Goal: Navigation & Orientation: Find specific page/section

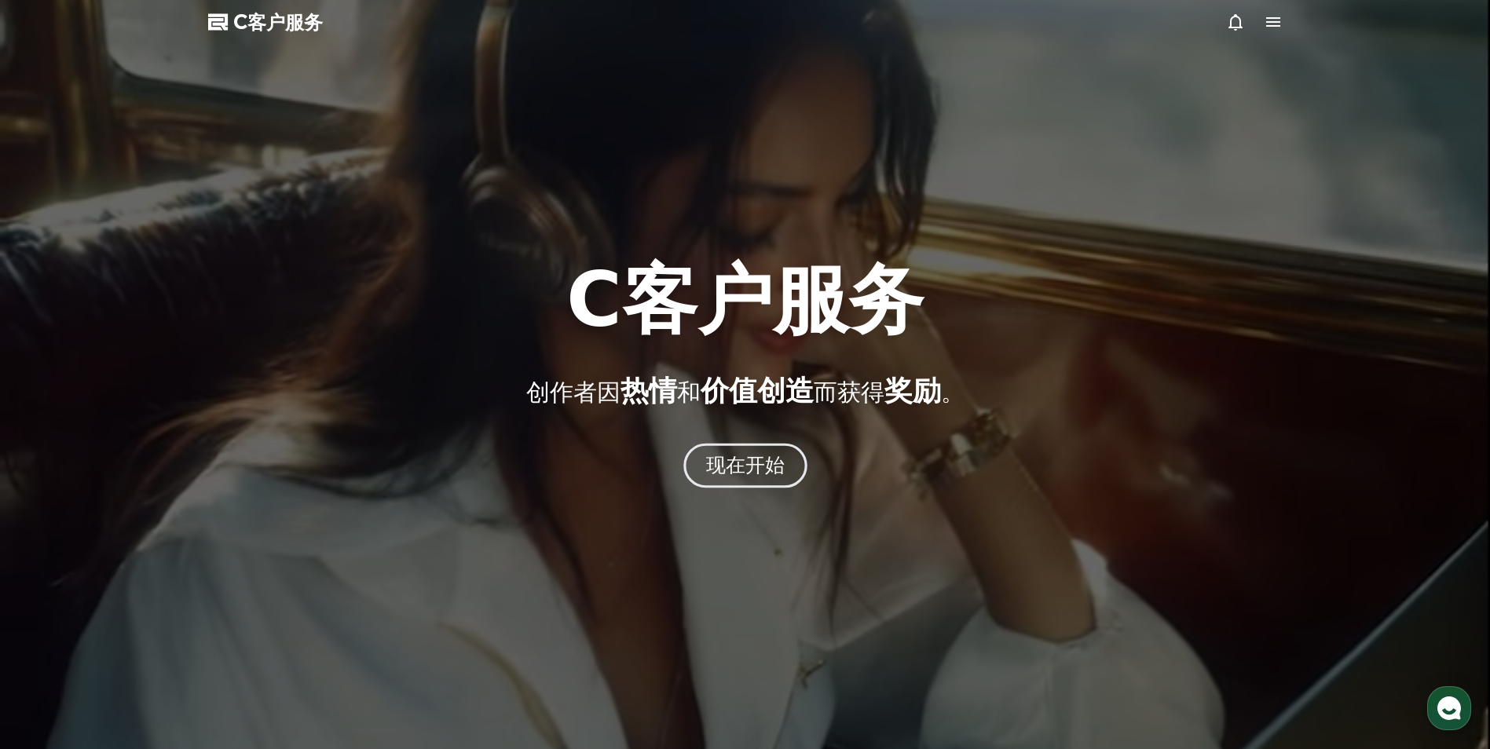
click at [749, 474] on font "现在开始" at bounding box center [744, 465] width 79 height 23
